Goal: Task Accomplishment & Management: Use online tool/utility

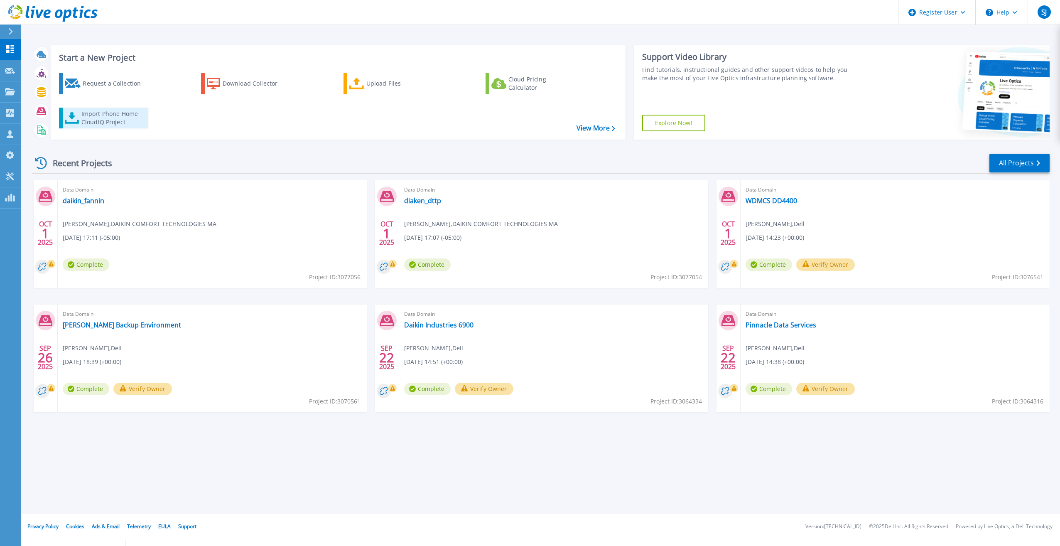
click at [116, 116] on div "Import Phone Home CloudIQ Project" at bounding box center [113, 118] width 65 height 17
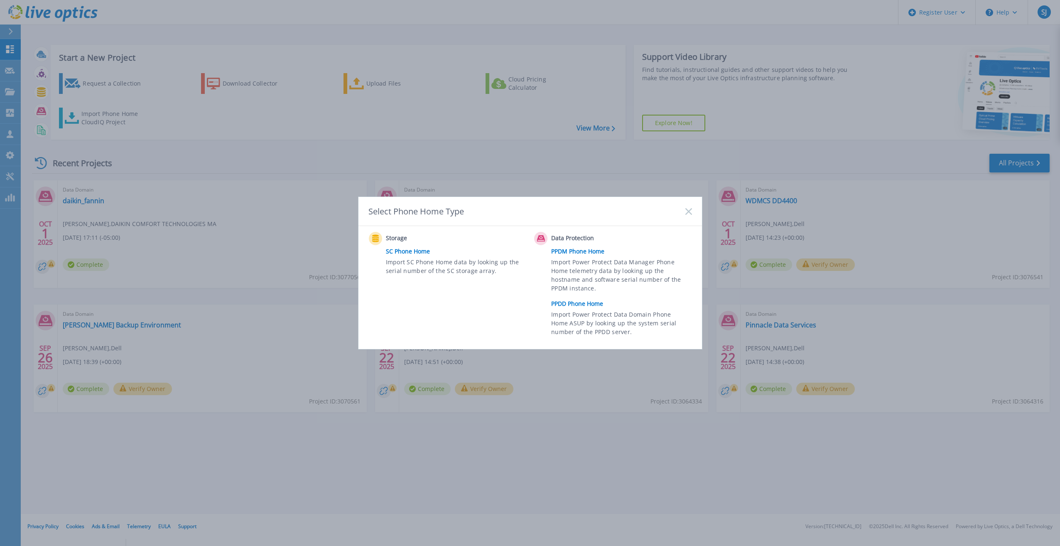
click at [582, 307] on link "PPDD Phone Home" at bounding box center [623, 303] width 145 height 12
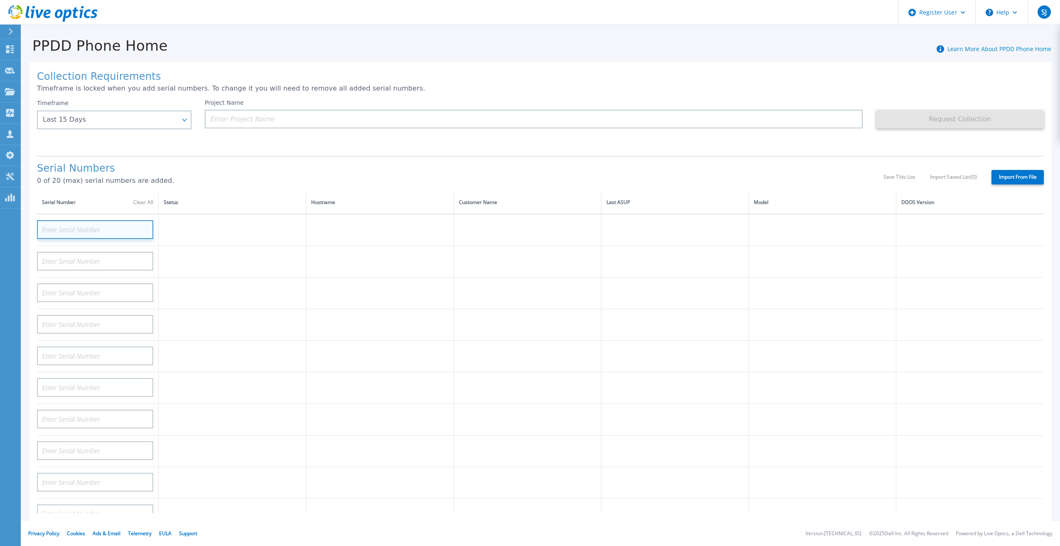
paste input "DE3002102102"
type input "DE3002102102"
click at [286, 286] on td at bounding box center [232, 302] width 147 height 32
drag, startPoint x: 143, startPoint y: 222, endPoint x: 134, endPoint y: 221, distance: 9.2
click at [143, 221] on input "DE3002102102" at bounding box center [95, 229] width 116 height 19
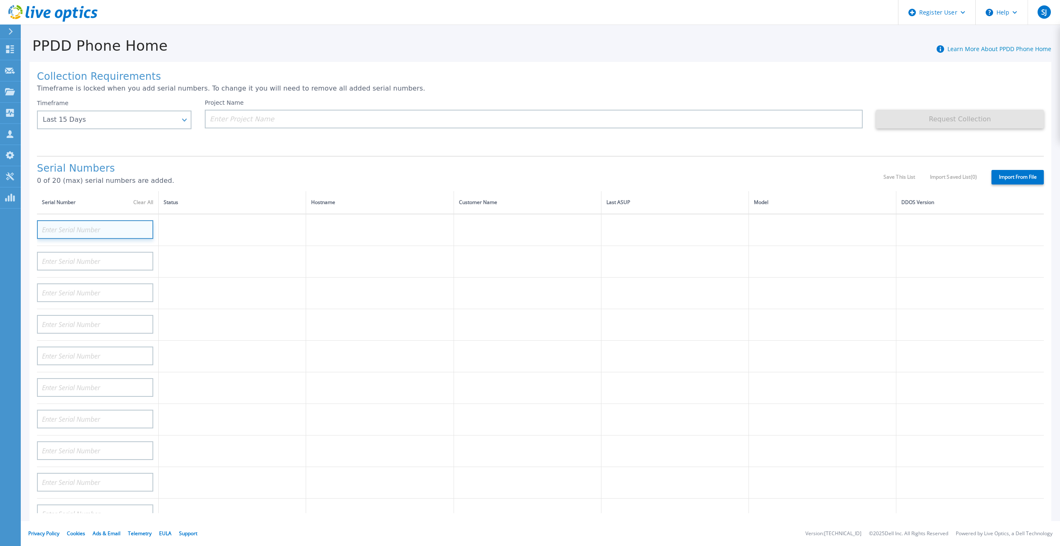
click at [54, 225] on input at bounding box center [95, 229] width 116 height 19
paste input "DE3002102102"
type input "DE3002102102"
paste input "DE300213145316"
type input "DE300213145316"
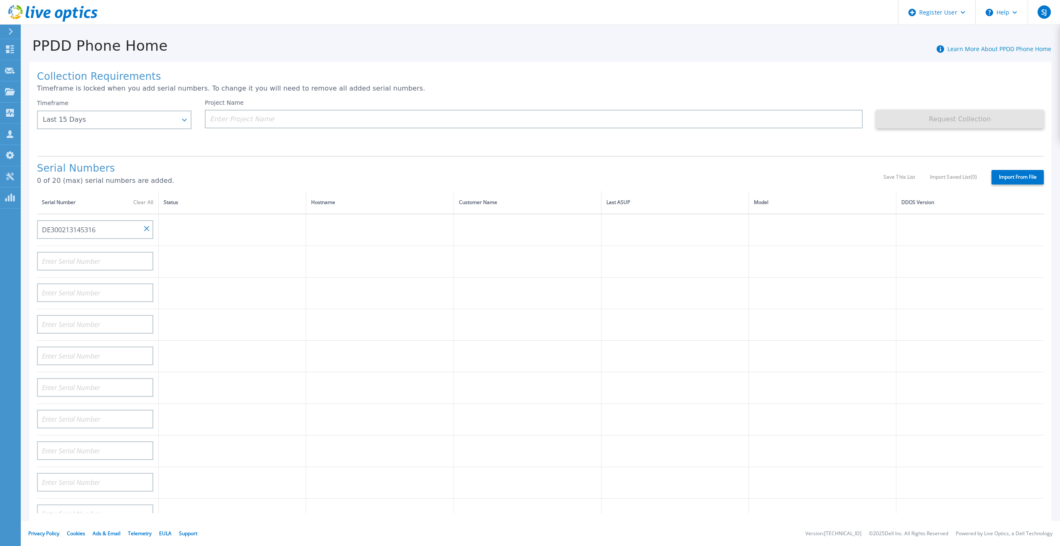
click at [243, 278] on td at bounding box center [232, 294] width 147 height 32
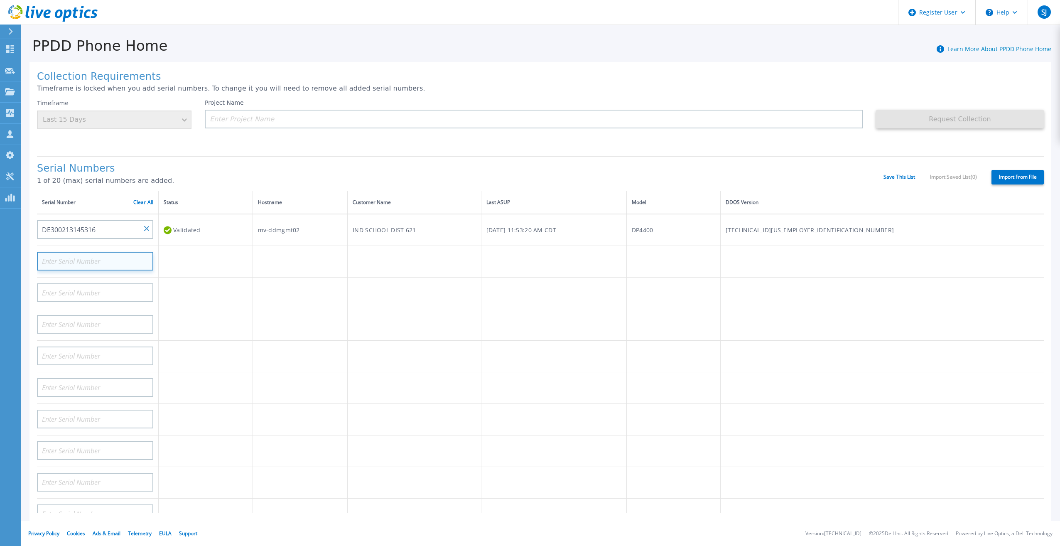
click at [118, 256] on input at bounding box center [95, 261] width 116 height 19
paste input "DE300210210284"
type input "DE300210210284"
drag, startPoint x: 190, startPoint y: 261, endPoint x: 194, endPoint y: 274, distance: 13.0
click at [191, 263] on td at bounding box center [206, 262] width 94 height 32
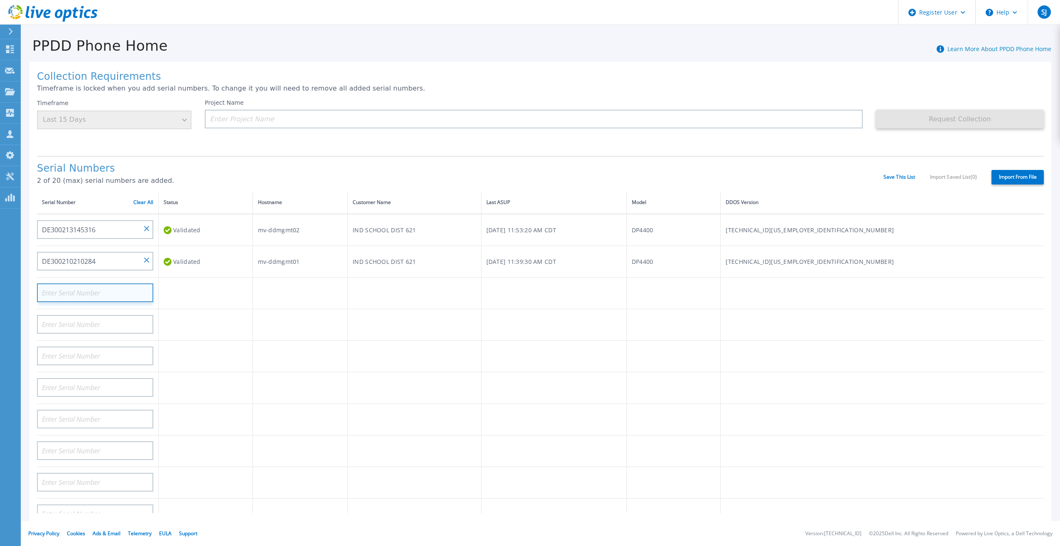
click at [88, 283] on input at bounding box center [95, 292] width 116 height 19
paste input "ELMDDV0421TWDP"
type input "ELMDDV0421TWDP"
click at [217, 309] on td at bounding box center [206, 325] width 94 height 32
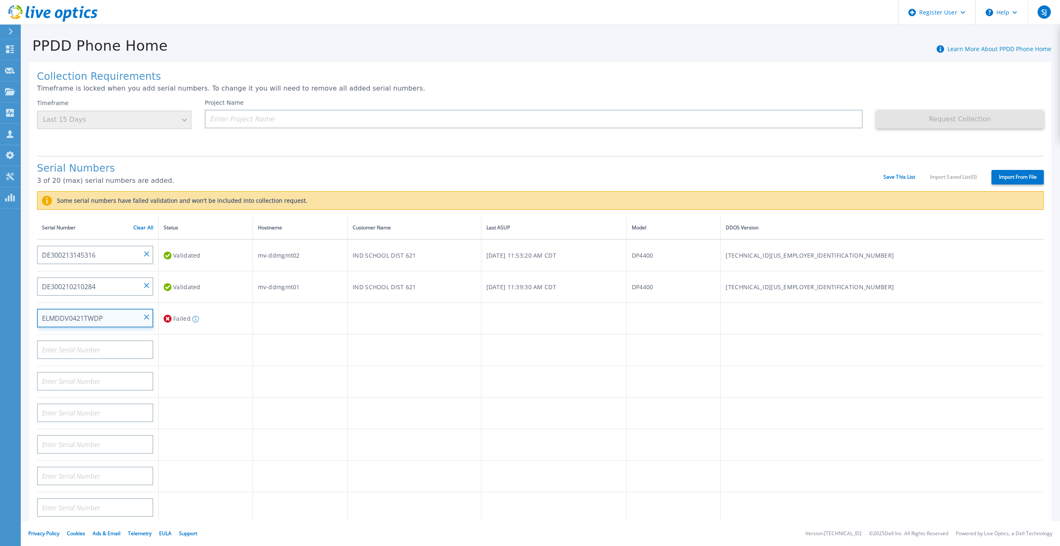
click at [143, 312] on input "ELMDDV0421TWDP" at bounding box center [95, 318] width 116 height 19
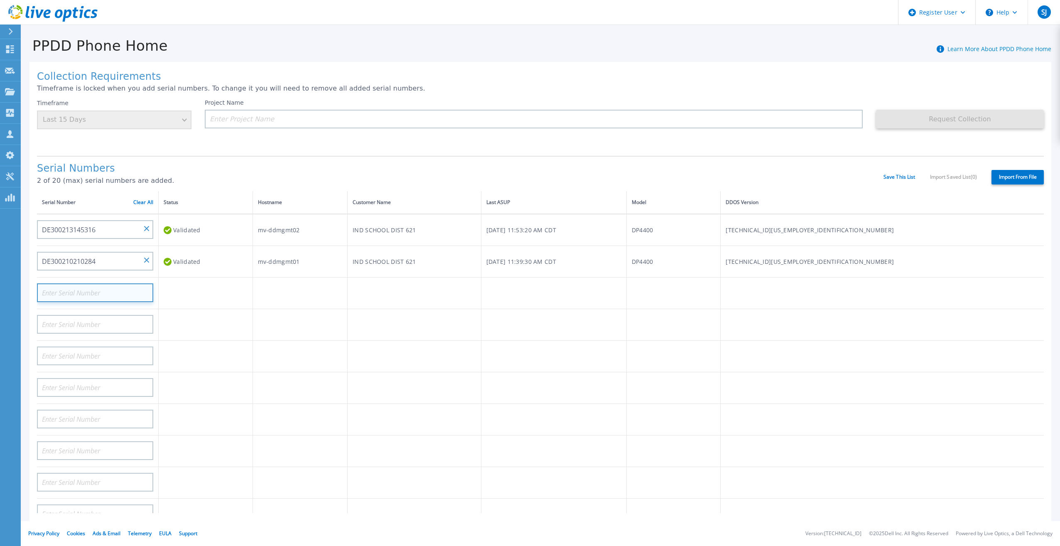
paste input "C3CK9R3"
type input "C3CK9R3"
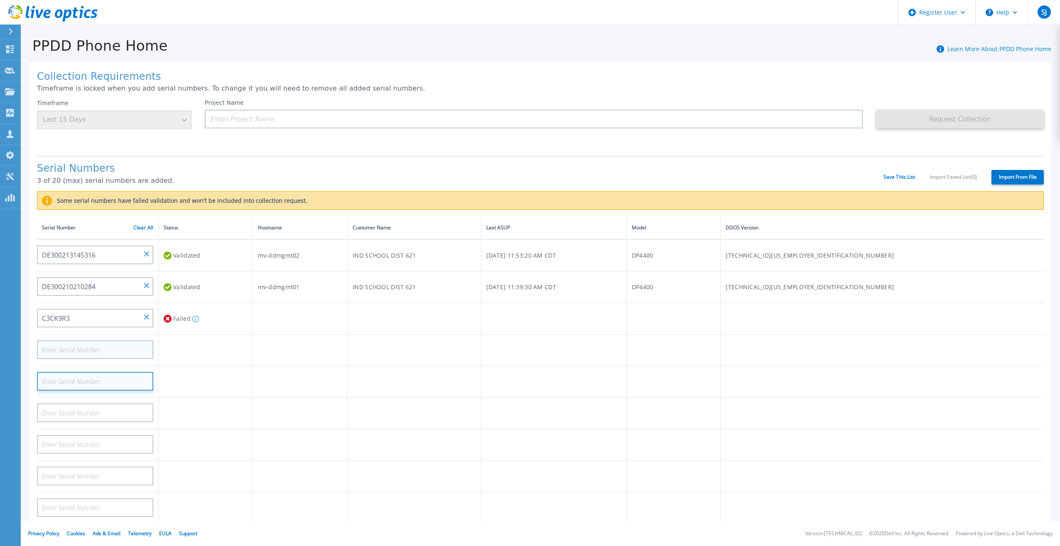
click at [97, 346] on tbody "DE300213145316 Validated mv-ddmgmt02 IND SCHOOL DIST 621 Tue, Oct 07, 2025, 11:…" at bounding box center [540, 555] width 1007 height 632
click at [141, 312] on input "C3CK9R3" at bounding box center [95, 318] width 116 height 19
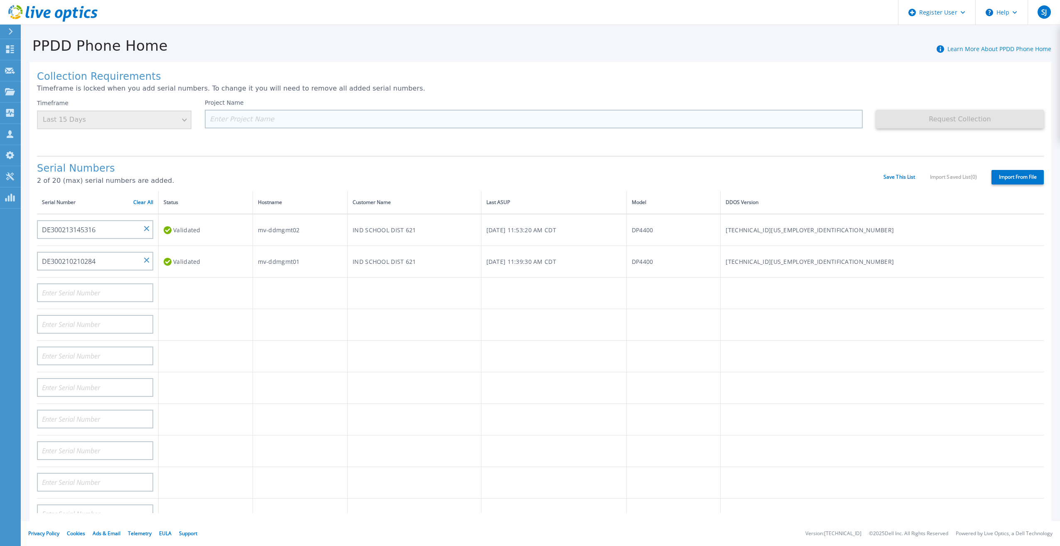
click at [285, 121] on input at bounding box center [534, 119] width 658 height 19
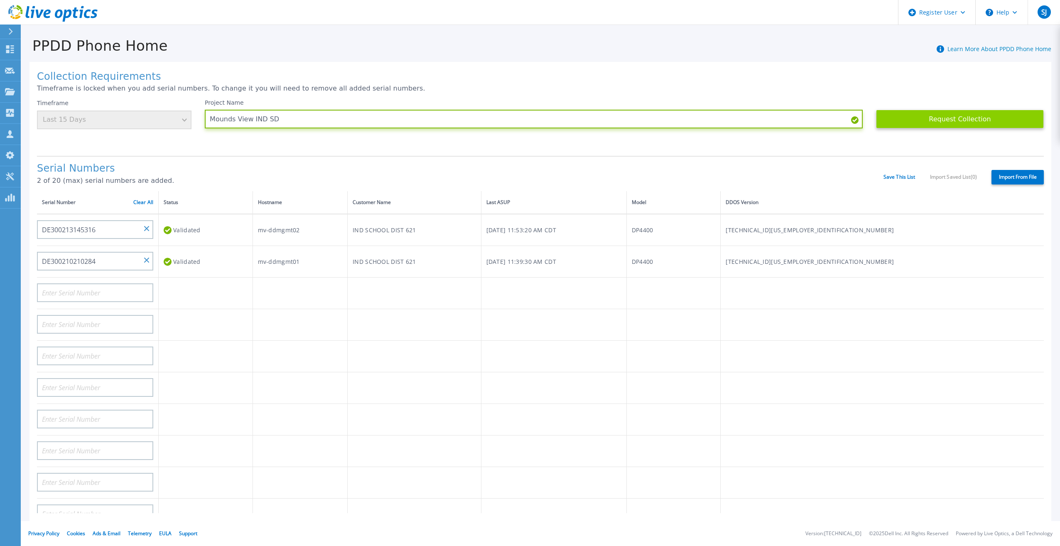
type input "Mounds View IND SD"
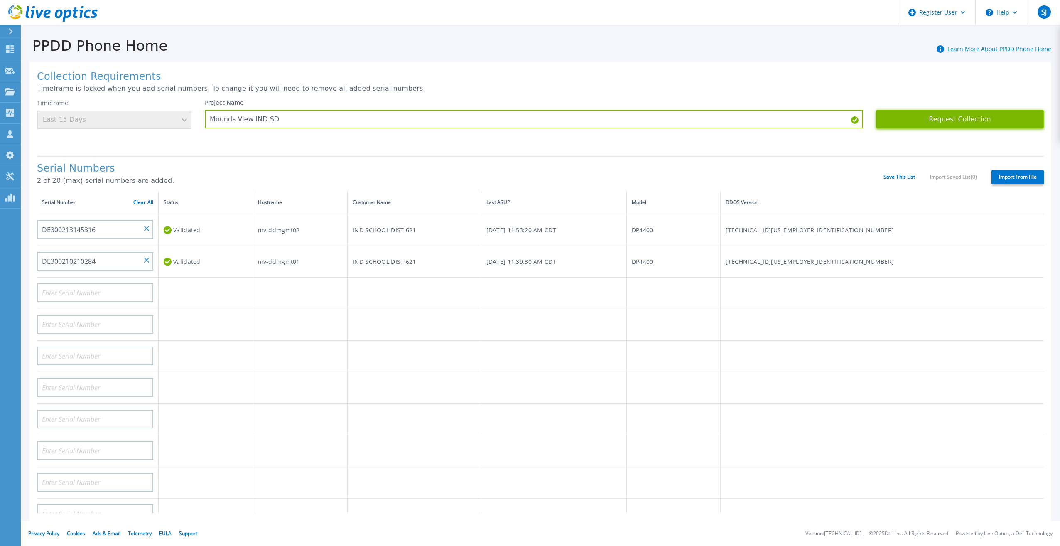
click at [917, 123] on button "Request Collection" at bounding box center [960, 119] width 168 height 19
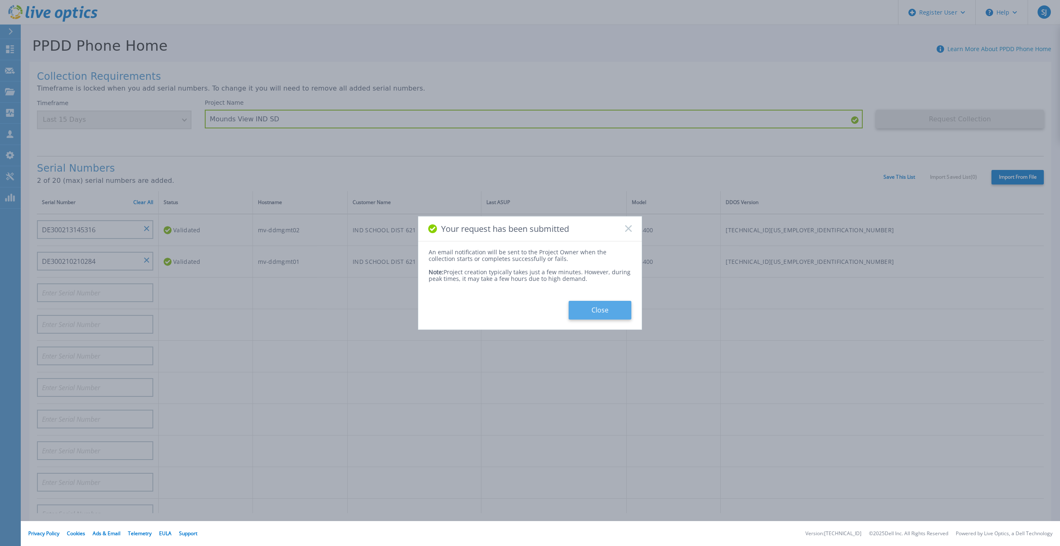
click at [602, 315] on button "Close" at bounding box center [600, 310] width 63 height 19
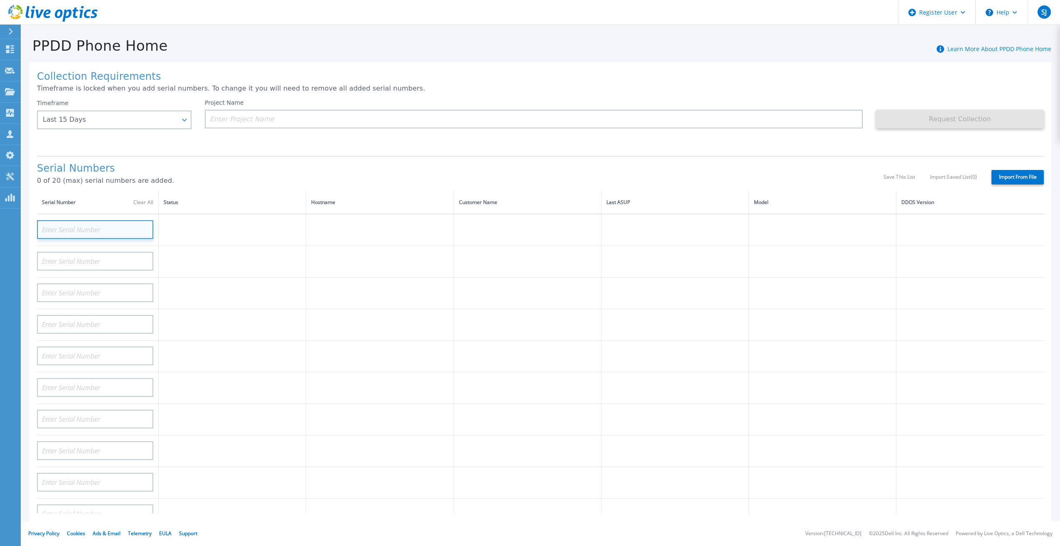
paste input "ELMDDC042000PB"
type input "ELMDDC042000PB"
click at [208, 281] on td at bounding box center [232, 294] width 147 height 32
paste input "ELMDDV0524GFC2"
type input "ELMDDV0524GFC2"
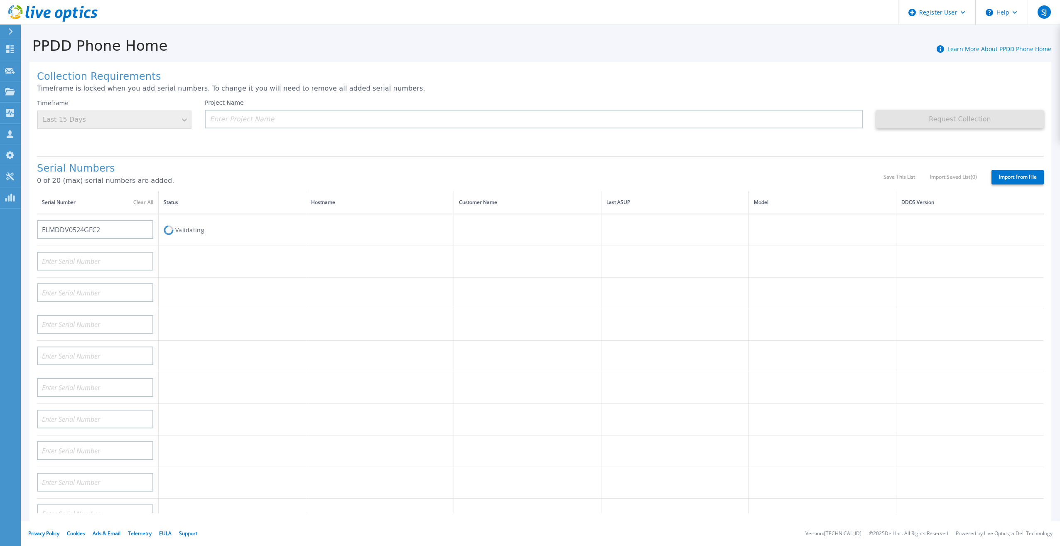
click at [302, 220] on td "Validating" at bounding box center [232, 230] width 147 height 32
paste input "ELMDDV04209G"
type input "ELMDDV04209G"
click at [260, 276] on td at bounding box center [232, 270] width 147 height 32
paste input "ELMDDV04209G"
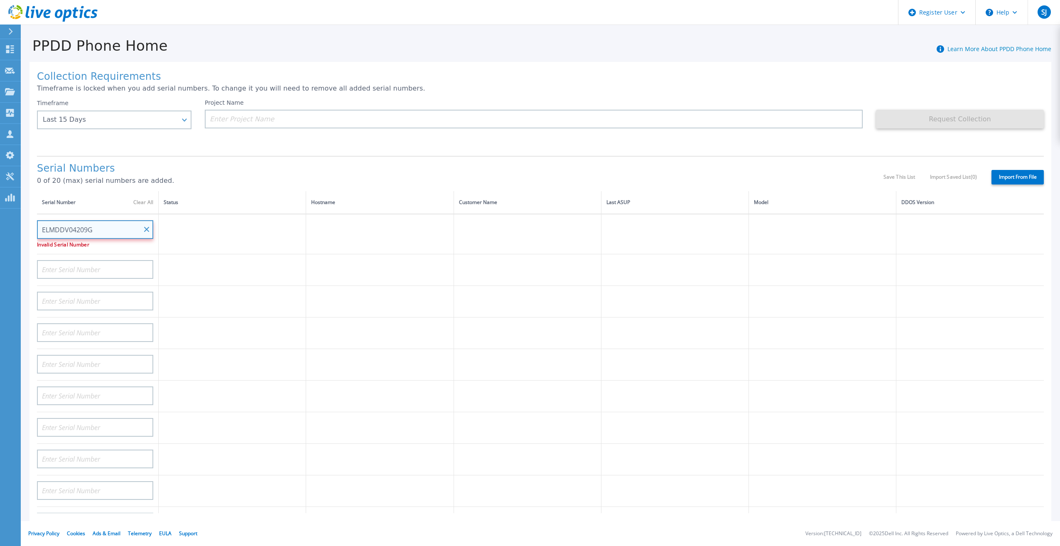
type input "ELMDDV04209G"
click at [227, 268] on td at bounding box center [232, 270] width 147 height 32
paste input "APM00182410191"
type input "APM00182410191"
click at [324, 288] on td at bounding box center [379, 294] width 147 height 32
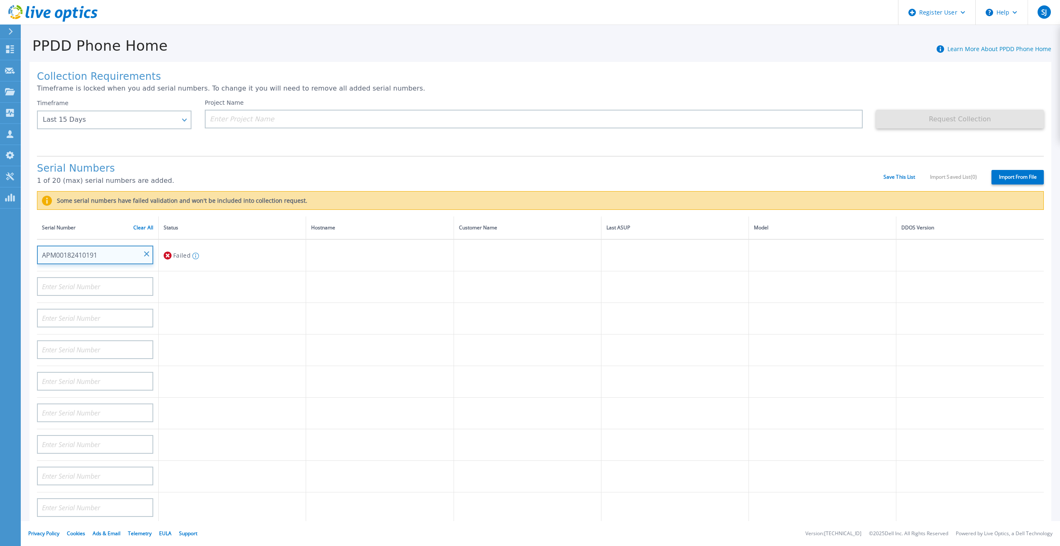
click at [150, 246] on input "APM00182410191" at bounding box center [95, 255] width 116 height 19
click at [145, 246] on input "APM00182410191" at bounding box center [95, 255] width 116 height 19
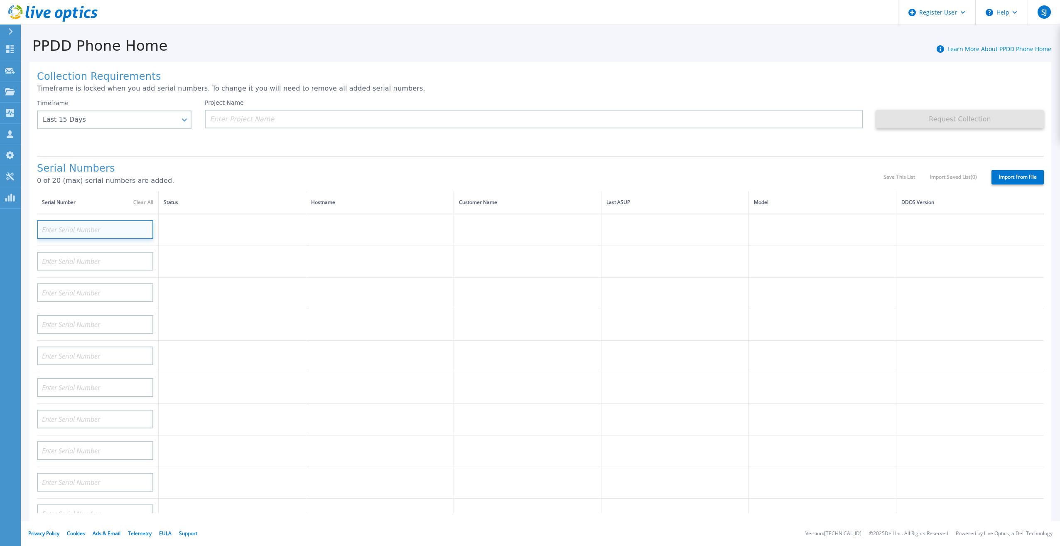
paste input "DE3002136503"
click at [47, 221] on input "DE3002136503" at bounding box center [95, 229] width 116 height 19
click at [52, 223] on input "DE3002136503" at bounding box center [95, 229] width 116 height 19
type input "DE3002136503"
click at [187, 271] on tbody "DE3002136503" at bounding box center [540, 530] width 1007 height 632
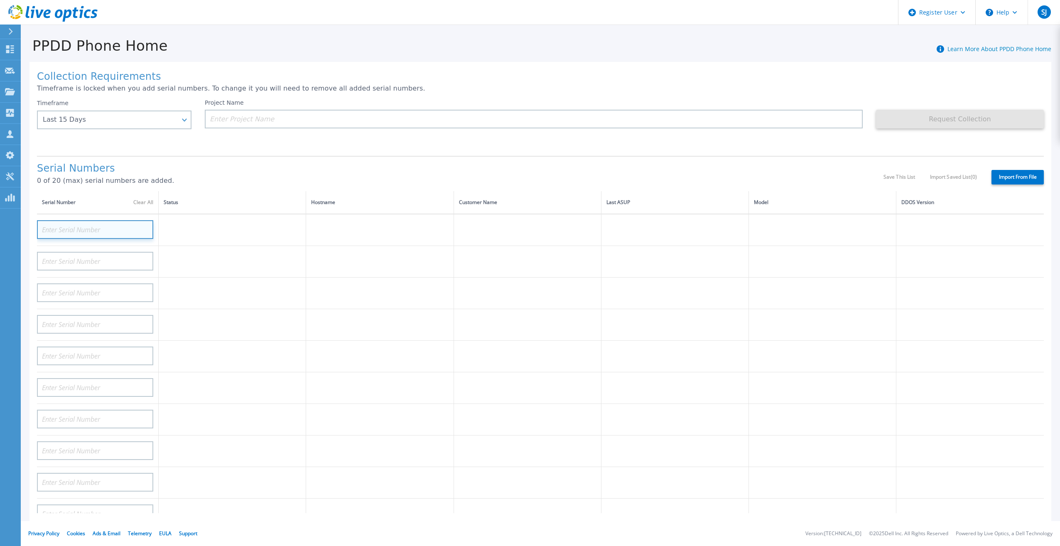
click at [82, 224] on input at bounding box center [95, 229] width 116 height 19
click at [280, 278] on td at bounding box center [232, 294] width 147 height 32
paste input "ELMDDV1121XSLK"
click at [234, 278] on td at bounding box center [232, 294] width 147 height 32
type input "DE300213650368"
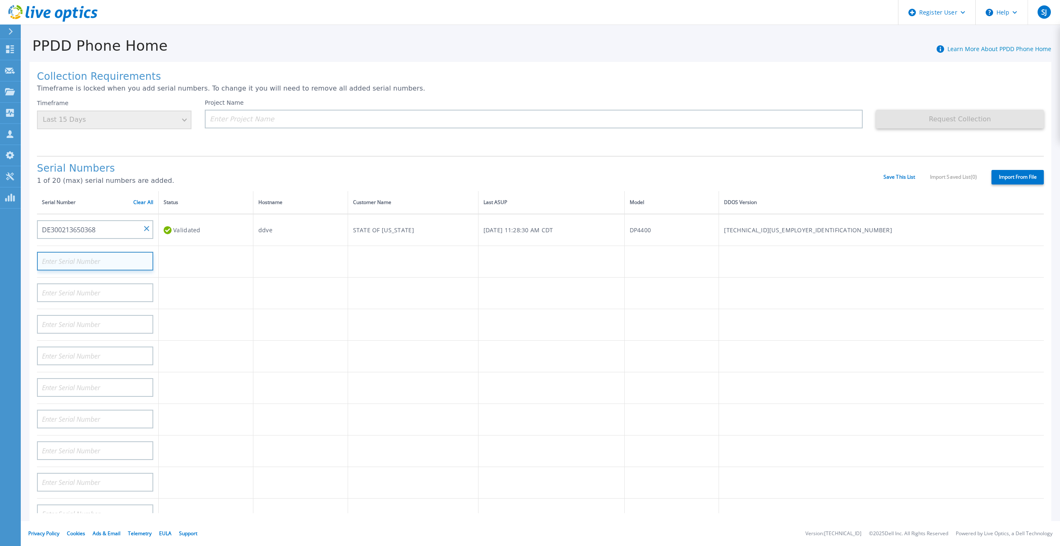
paste input "ELMIDP1121JT1T"
type input "ELMIDP1121JT1T"
click at [253, 313] on td at bounding box center [206, 325] width 95 height 32
paste input "ELMDDV1121XSLK"
click at [211, 309] on td at bounding box center [206, 325] width 95 height 32
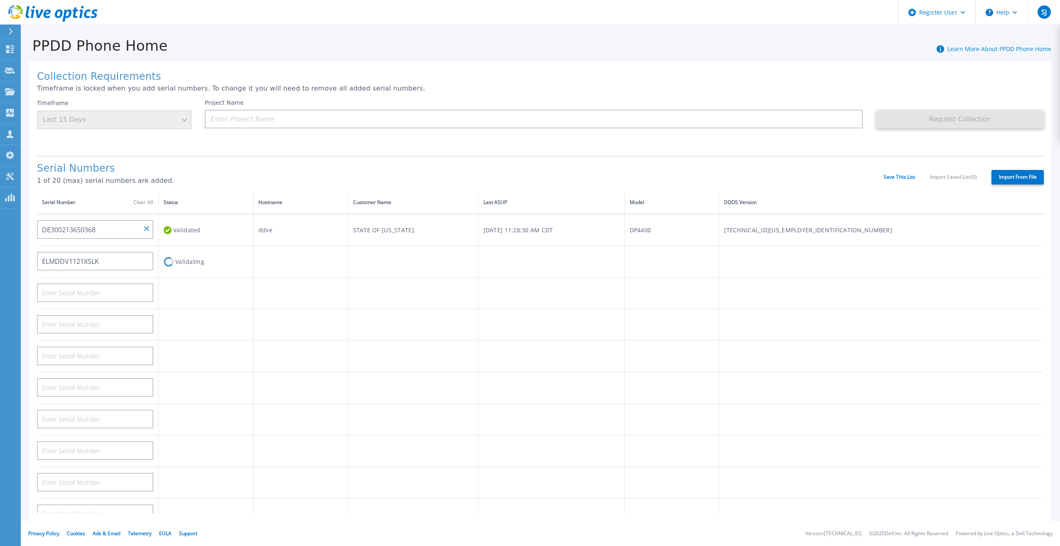
type input "DE300213650368"
click at [95, 283] on input at bounding box center [95, 292] width 116 height 19
paste input "DE300213650368"
type input "DE300213650368"
click at [172, 331] on td at bounding box center [206, 333] width 95 height 32
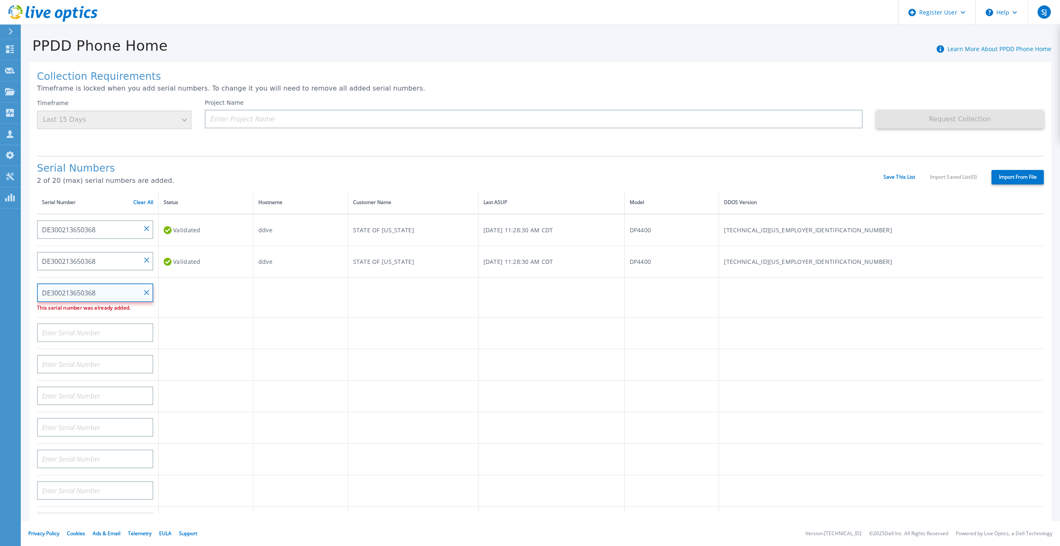
click at [143, 283] on input "DE300213650368" at bounding box center [95, 292] width 116 height 19
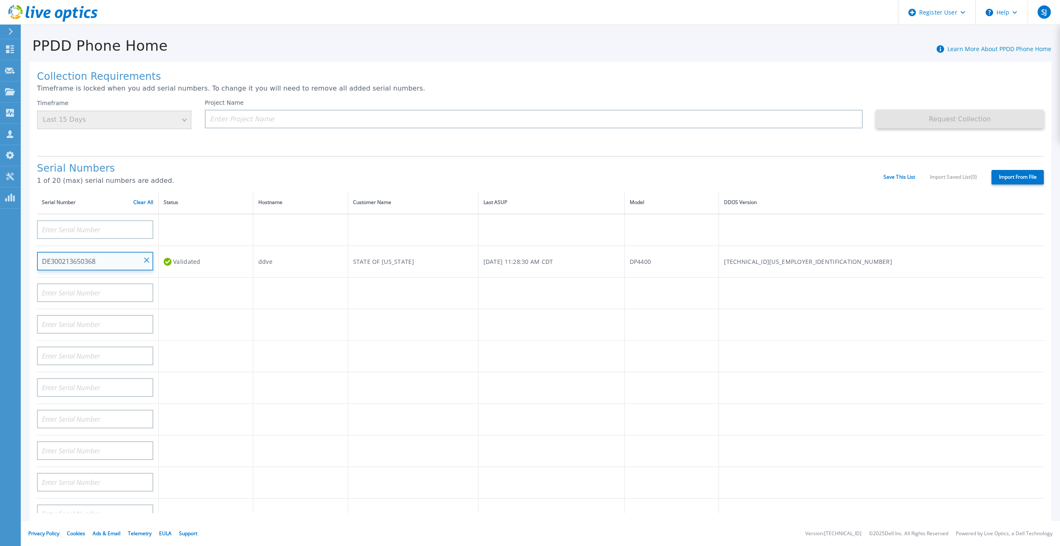
click at [143, 252] on input "DE300213650368" at bounding box center [95, 261] width 116 height 19
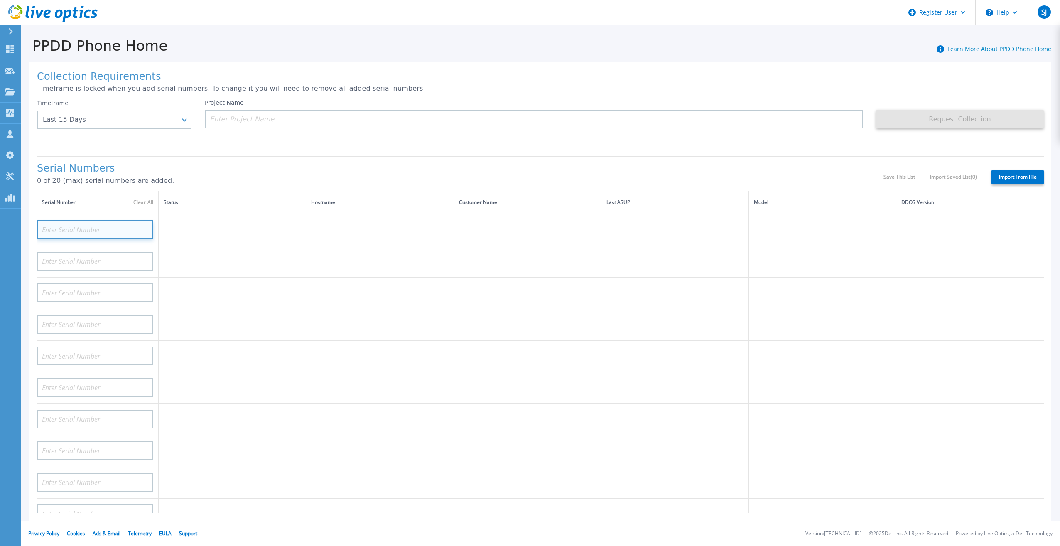
click at [73, 226] on input at bounding box center [95, 229] width 116 height 19
paste input "ELMDDV0920WNQ9"
type input "ELMDDV0920WNQ9"
click at [178, 280] on td at bounding box center [232, 294] width 147 height 32
paste input "ELMDDV0124K3BT"
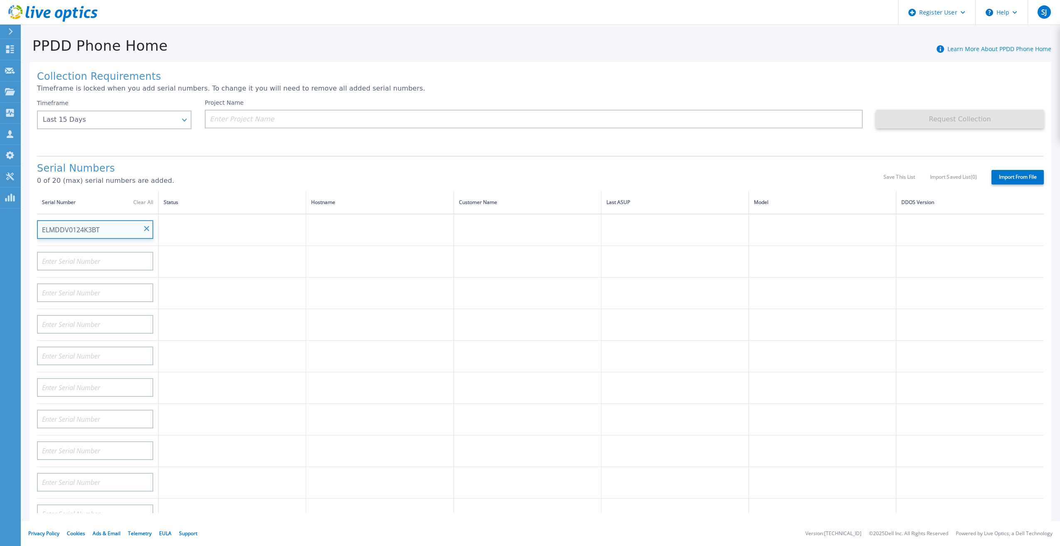
type input "ELMDDV0124K3BT"
click at [203, 281] on td at bounding box center [232, 294] width 147 height 32
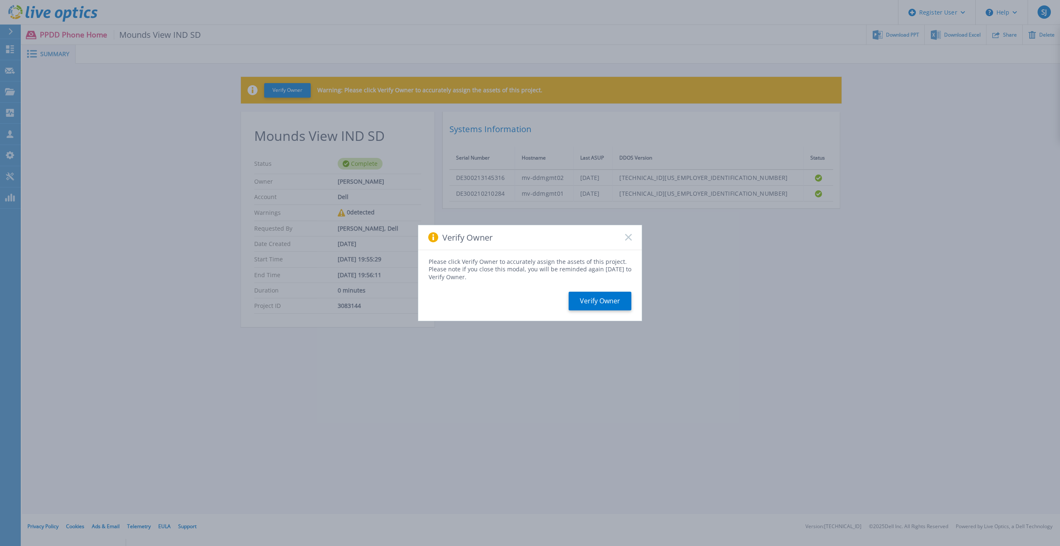
click at [630, 239] on rect at bounding box center [628, 237] width 7 height 7
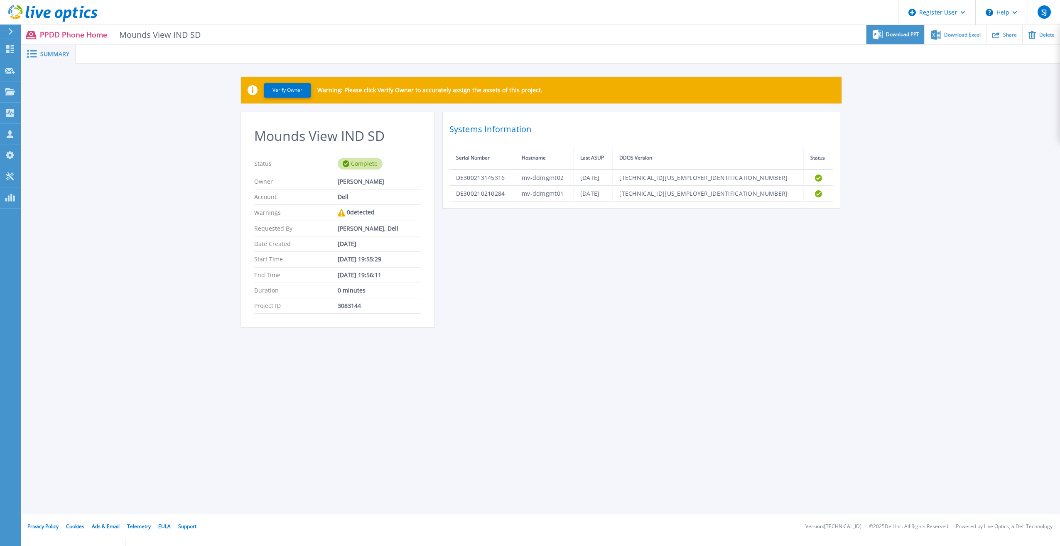
click at [911, 33] on span "Download PPT" at bounding box center [902, 34] width 33 height 5
click at [890, 157] on div "Verify Owner Warning: Please click Verify Owner to accurately assign the assets…" at bounding box center [541, 207] width 1038 height 286
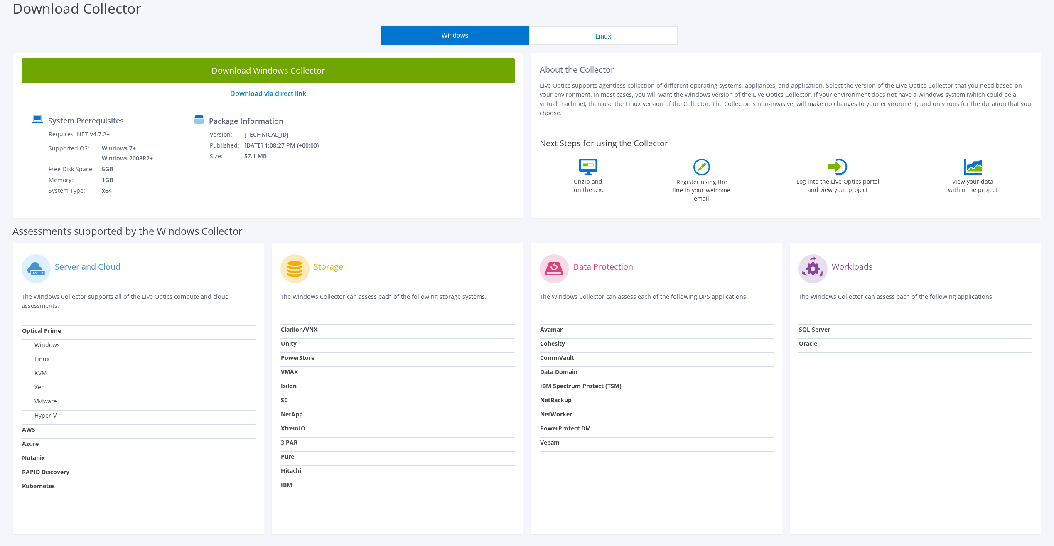
scroll to position [71, 0]
